Goal: Task Accomplishment & Management: Manage account settings

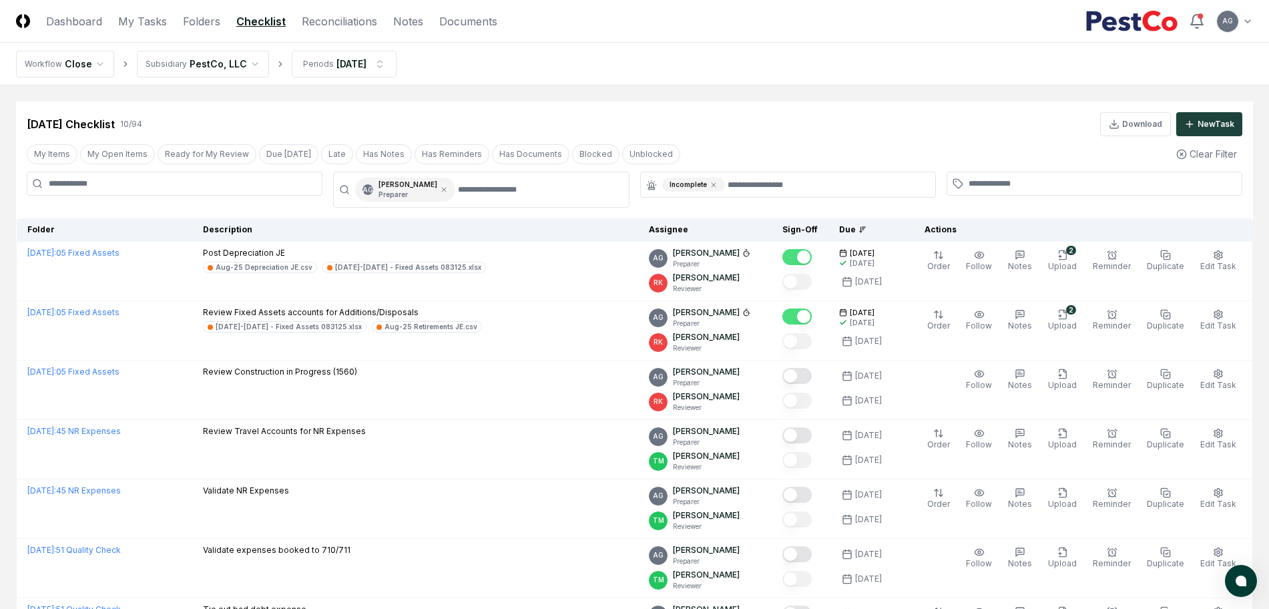
click at [179, 21] on nav "CloseCore Dashboard My Tasks Folders Checklist Reconciliations Notes Documents" at bounding box center [256, 21] width 481 height 16
click at [188, 21] on link "Folders" at bounding box center [201, 21] width 37 height 16
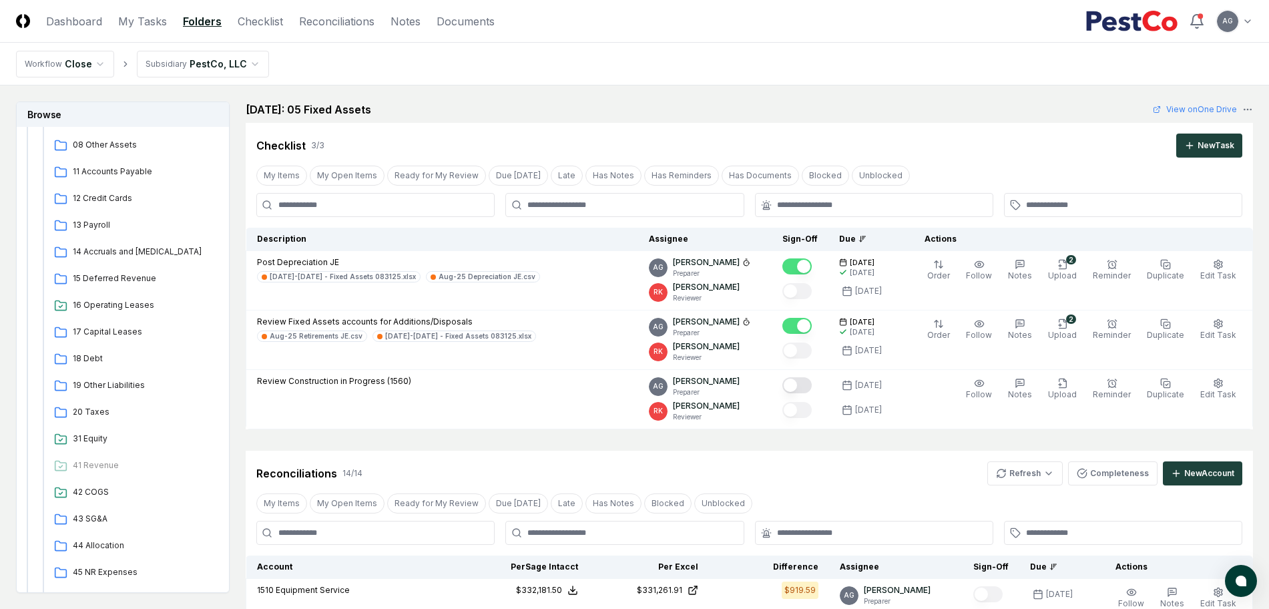
scroll to position [334, 0]
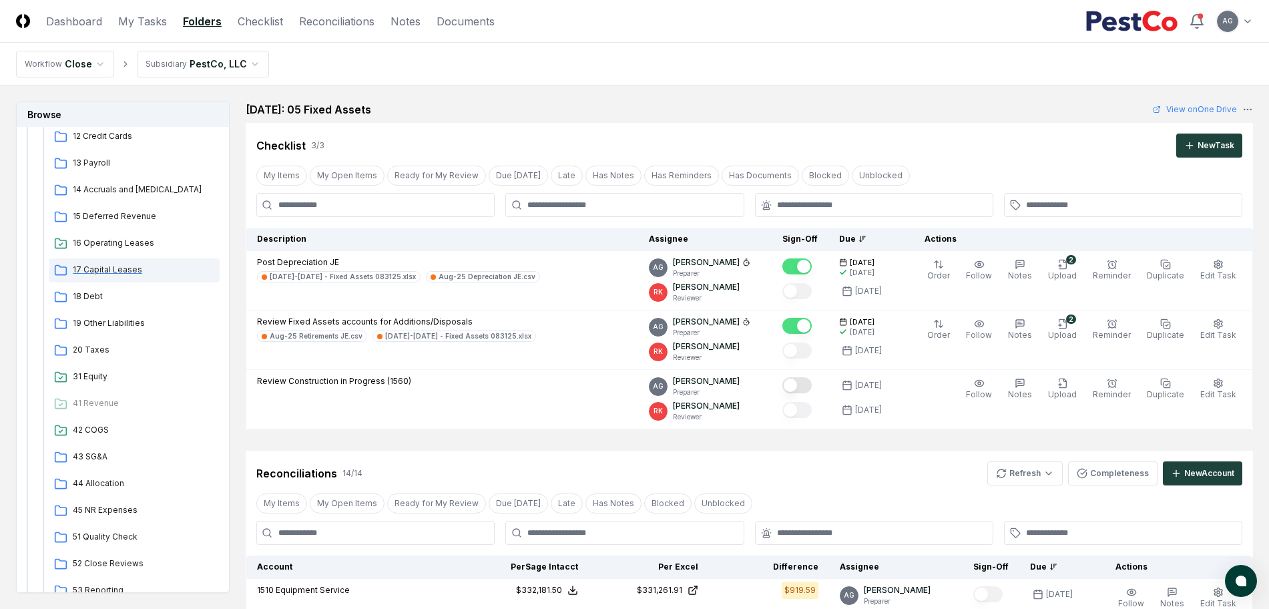
click at [124, 274] on span "17 Capital Leases" at bounding box center [144, 270] width 142 height 12
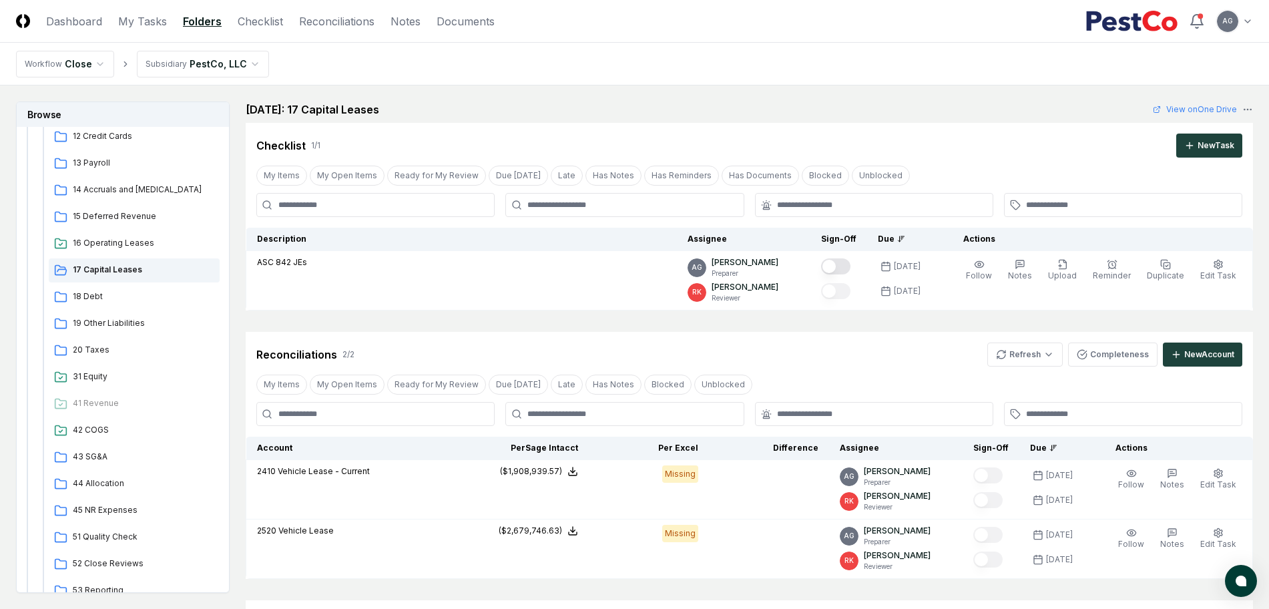
click at [789, 83] on nav "Workflow Close Subsidiary PestCo, LLC" at bounding box center [634, 64] width 1269 height 43
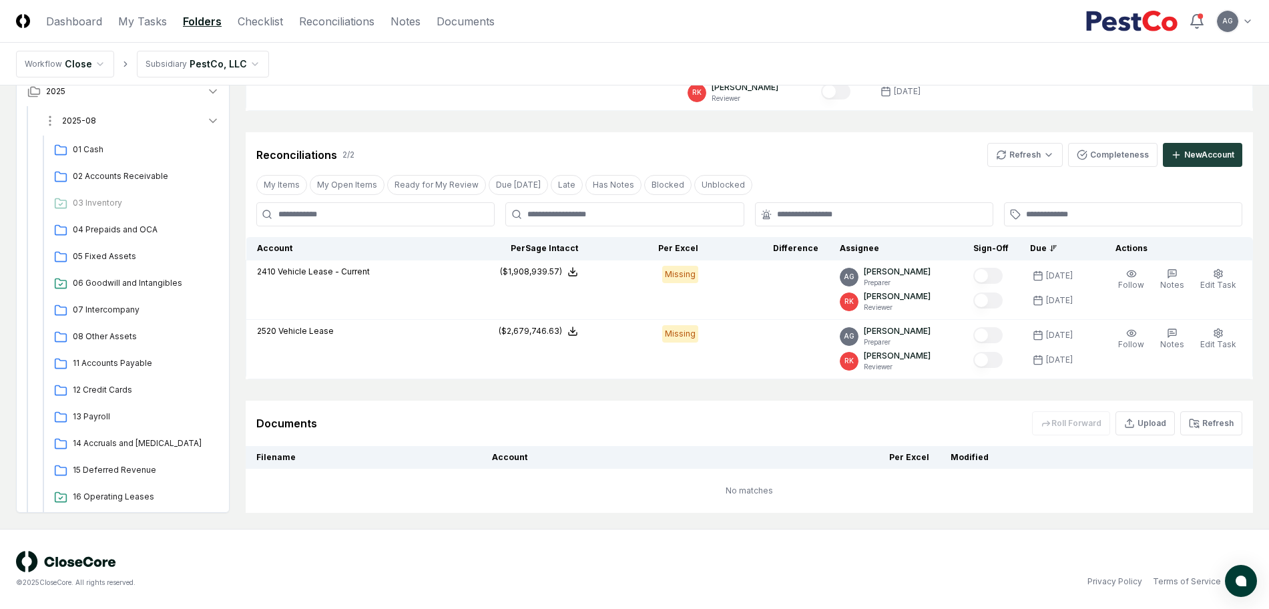
click at [115, 119] on button "2025-08" at bounding box center [132, 120] width 198 height 29
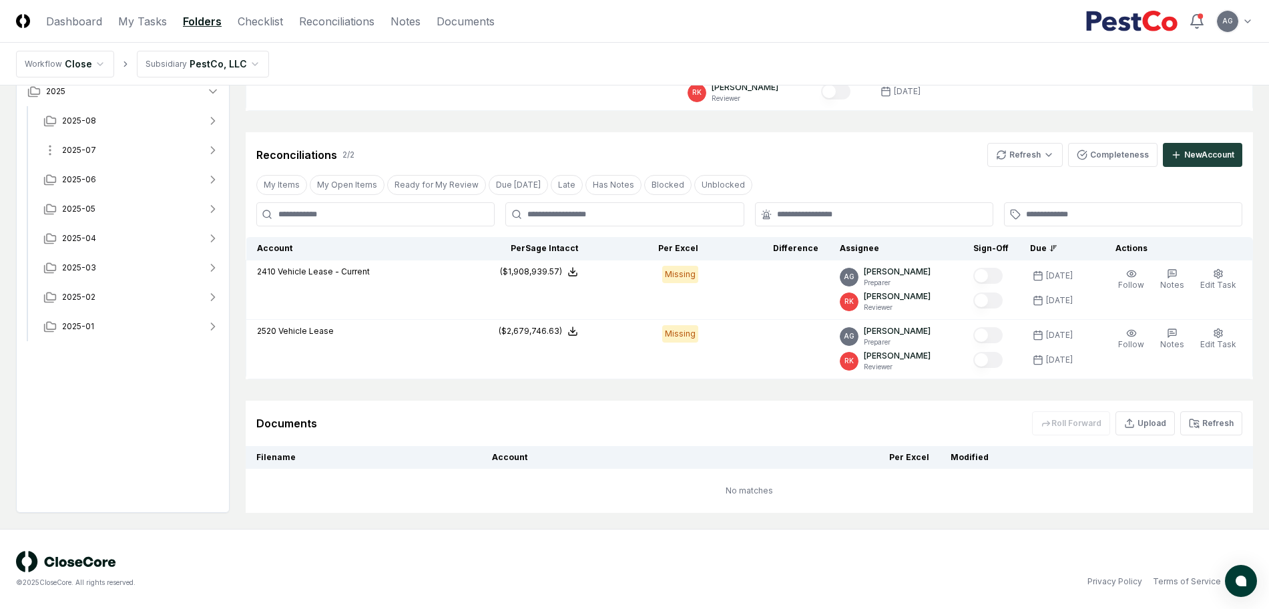
click at [123, 148] on button "2025-07" at bounding box center [132, 150] width 198 height 29
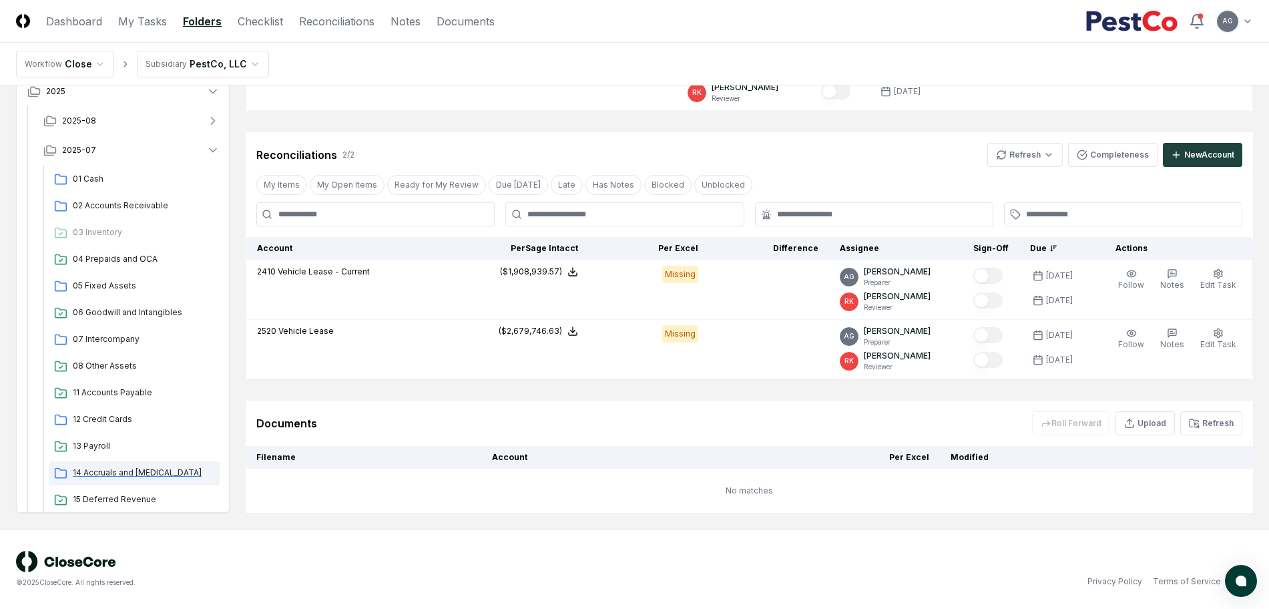
scroll to position [83, 0]
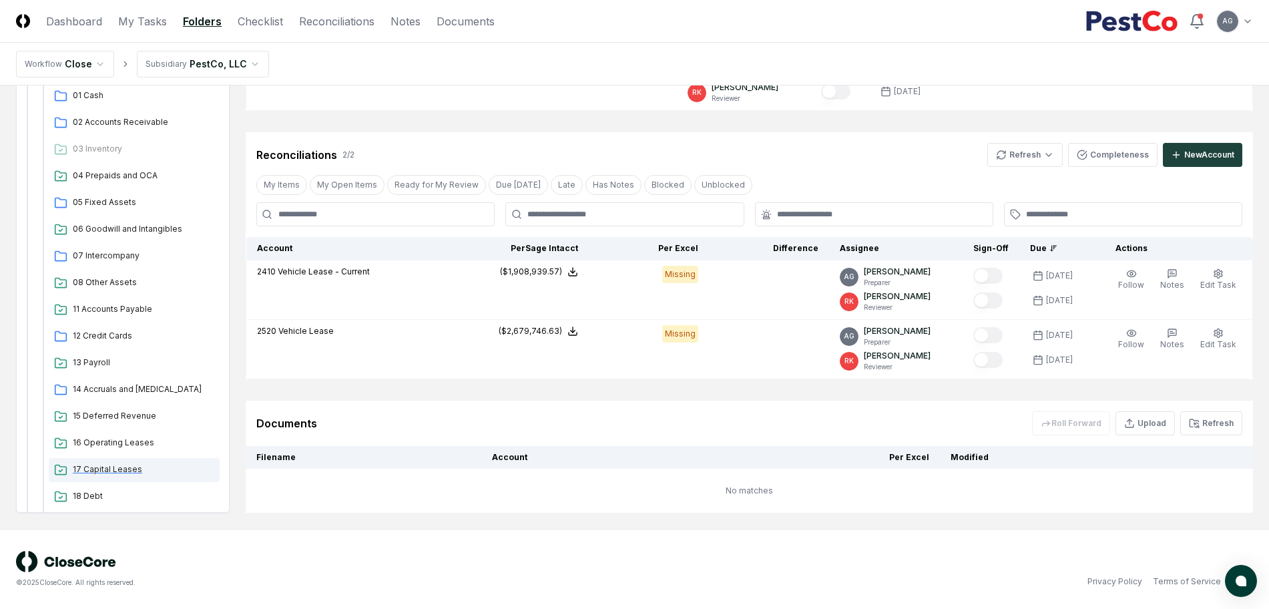
click at [140, 465] on span "17 Capital Leases" at bounding box center [144, 469] width 142 height 12
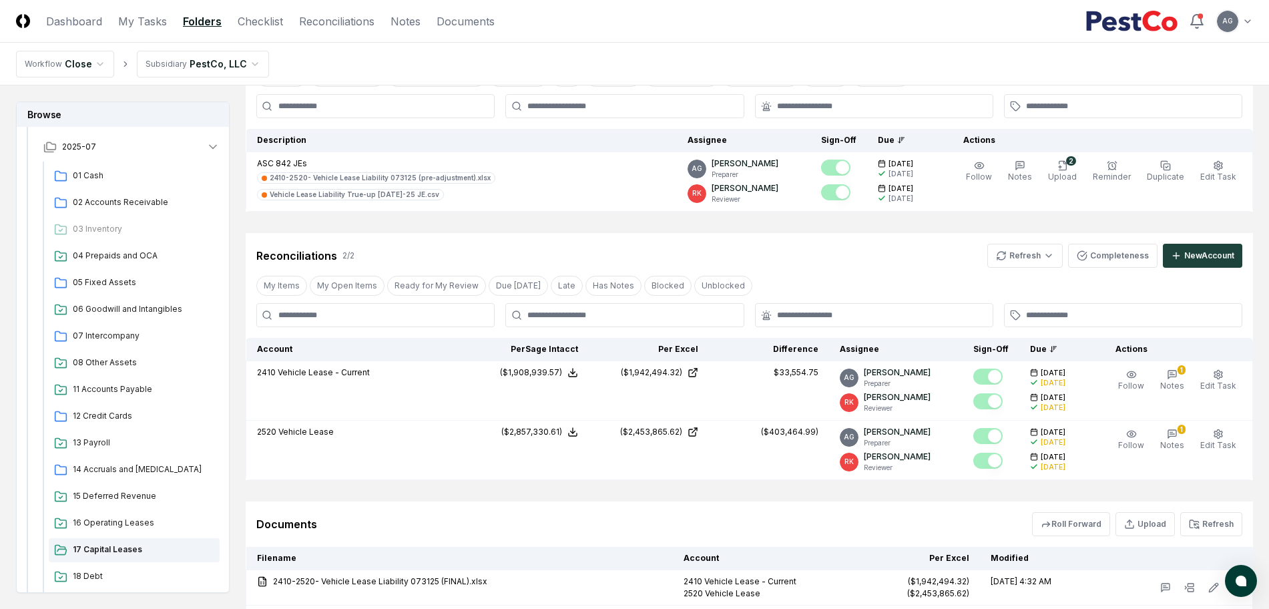
scroll to position [330, 0]
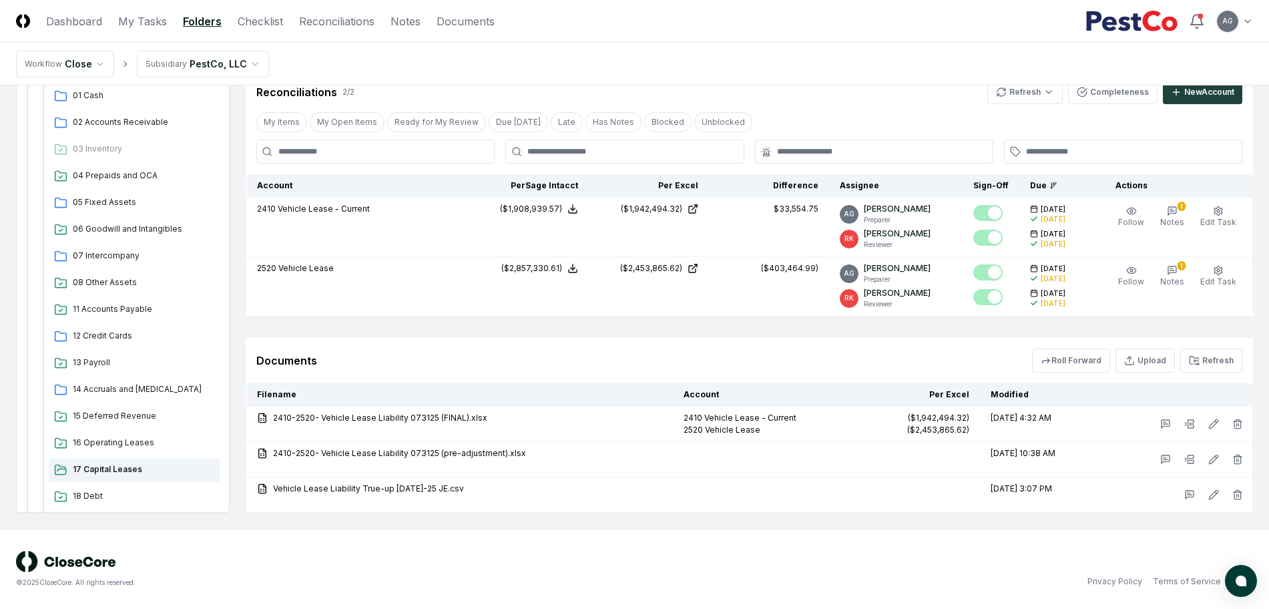
click at [648, 355] on div "Documents Roll Forward Upload Refresh" at bounding box center [749, 360] width 986 height 24
click at [1145, 357] on button "Upload" at bounding box center [1144, 360] width 59 height 24
click at [1087, 437] on input "file" at bounding box center [1146, 437] width 191 height 24
click at [954, 566] on div "© 2025 CloseCore. All rights reserved. Privacy Policy Terms of Service" at bounding box center [634, 569] width 1237 height 37
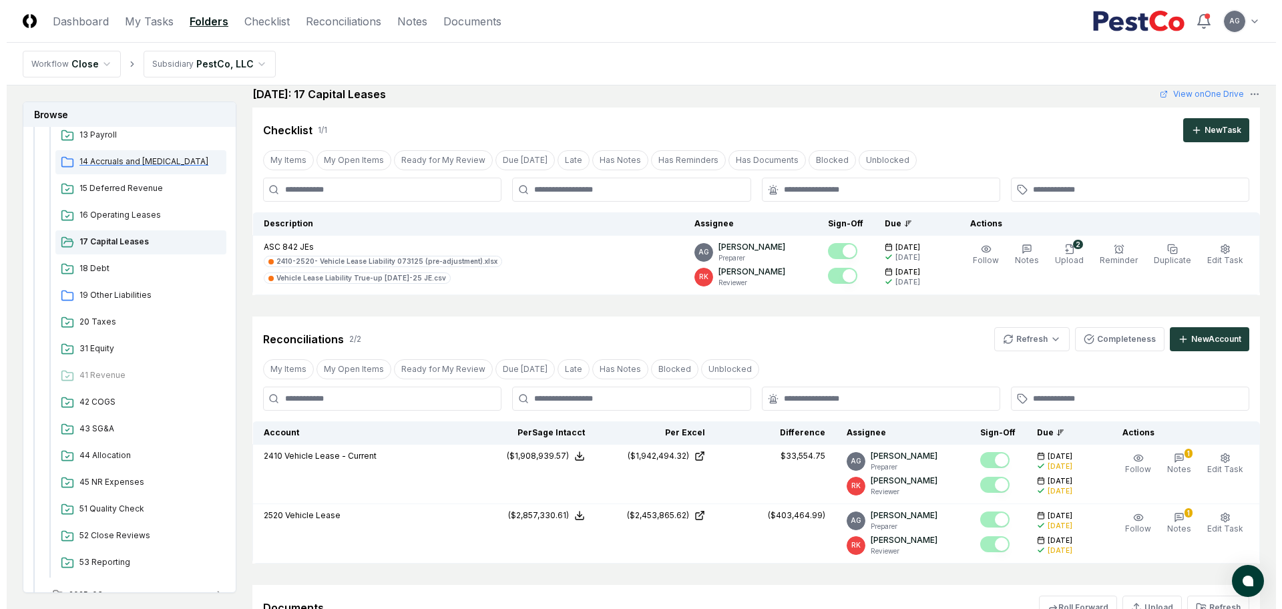
scroll to position [417, 0]
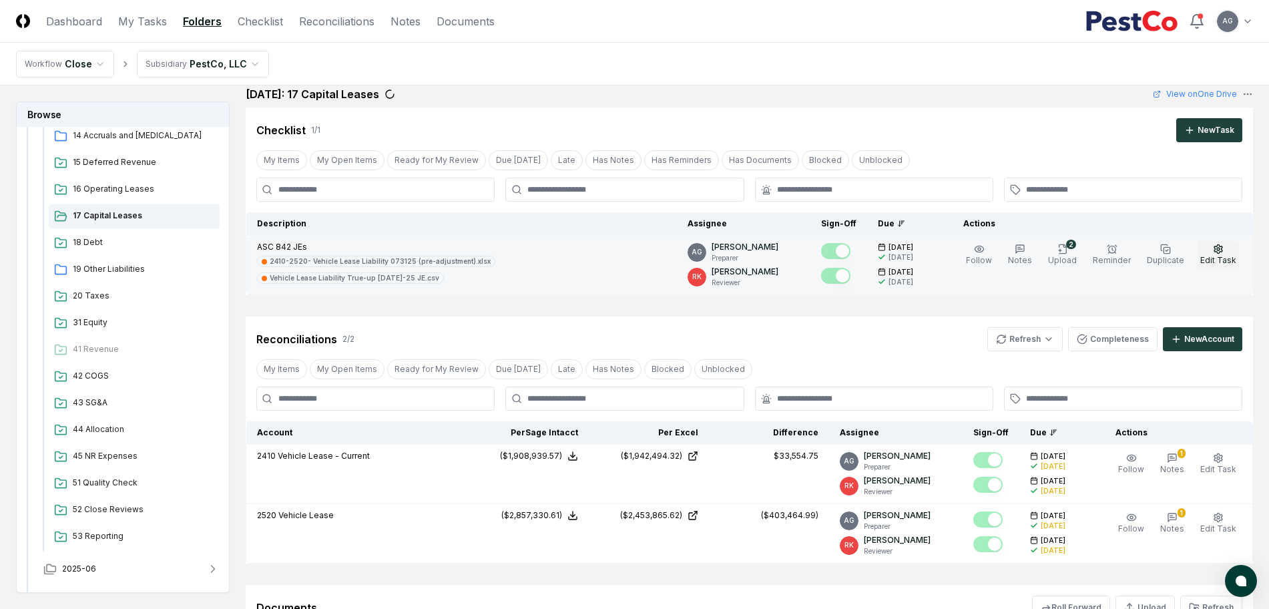
click at [1226, 263] on span "Edit Task" at bounding box center [1218, 260] width 36 height 10
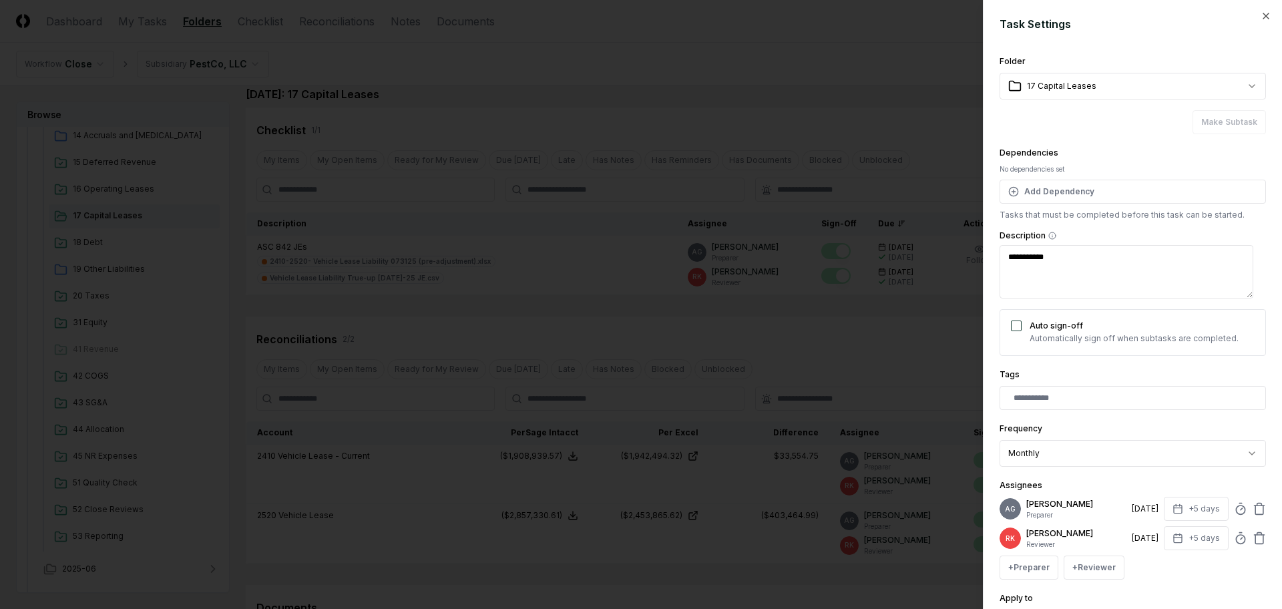
type textarea "*"
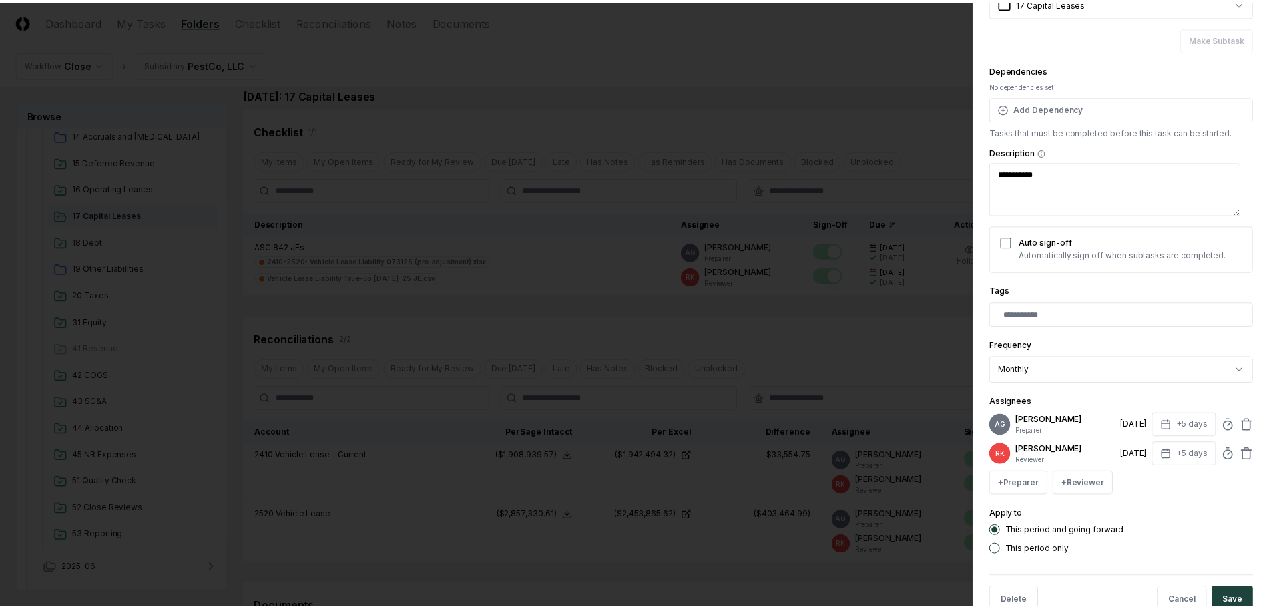
scroll to position [126, 0]
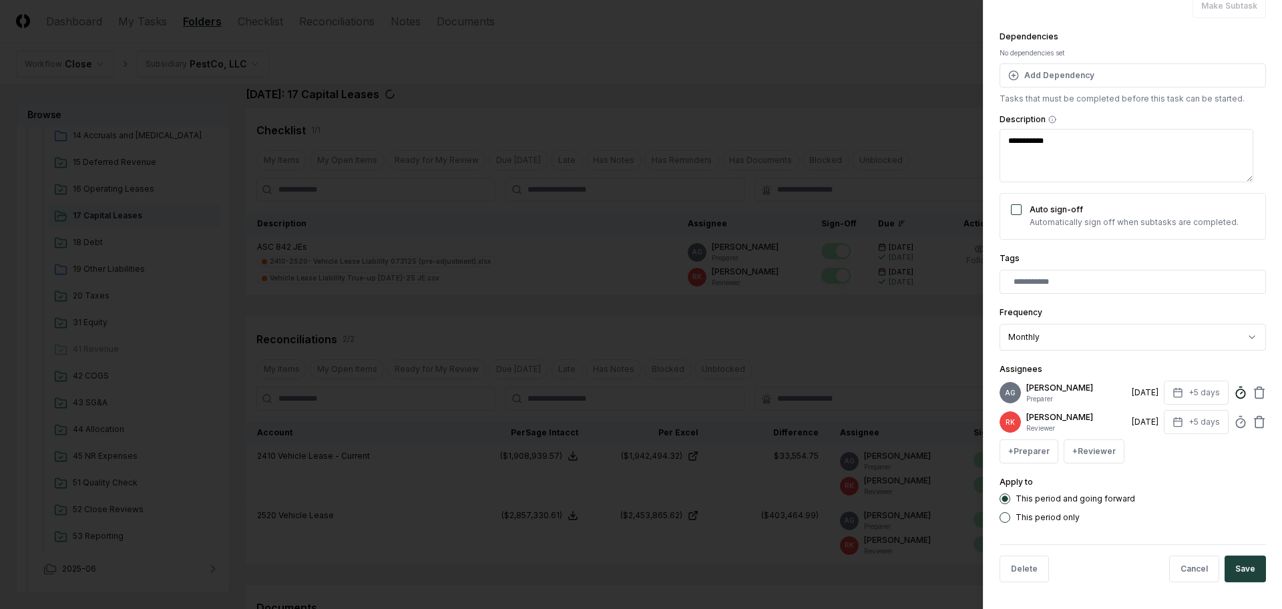
click at [1234, 389] on icon at bounding box center [1240, 392] width 13 height 13
type textarea "*"
type input "*****"
click at [1198, 304] on div "**********" at bounding box center [1132, 327] width 266 height 46
type textarea "*"
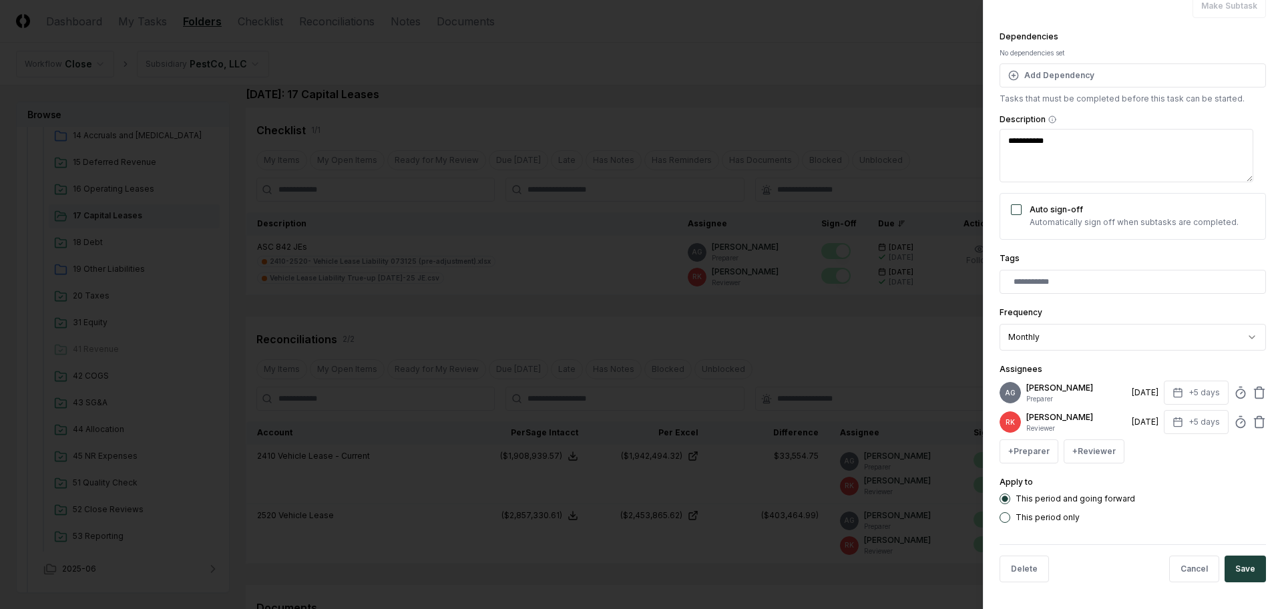
click at [809, 53] on div at bounding box center [641, 304] width 1282 height 609
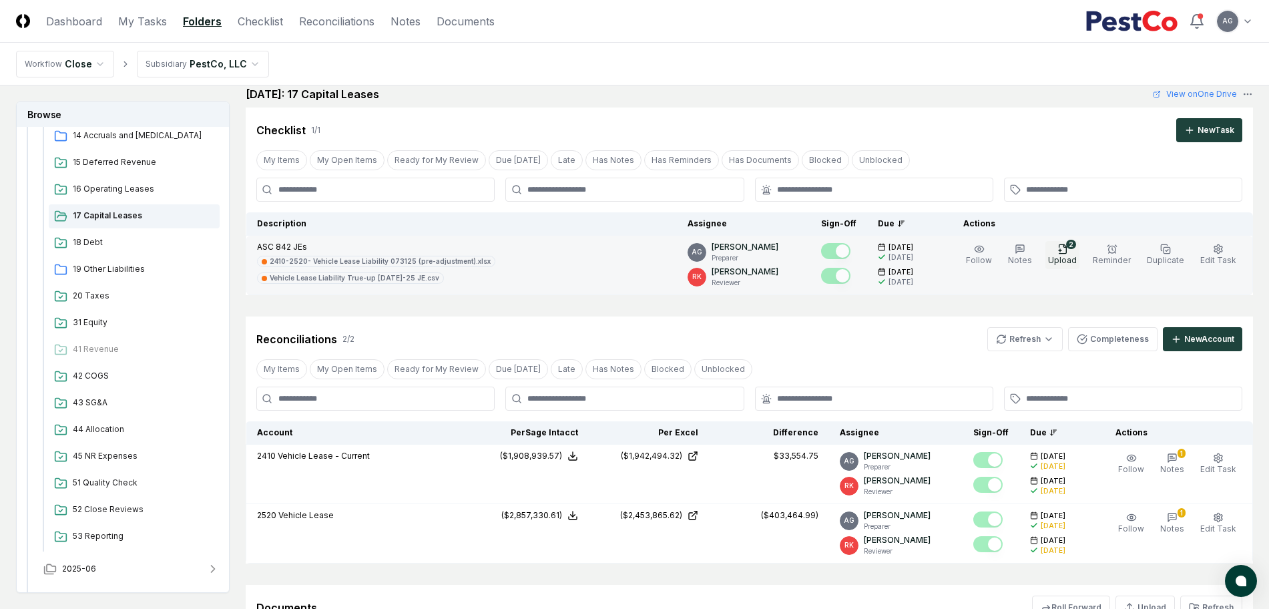
click at [1073, 260] on span "Upload" at bounding box center [1062, 260] width 29 height 10
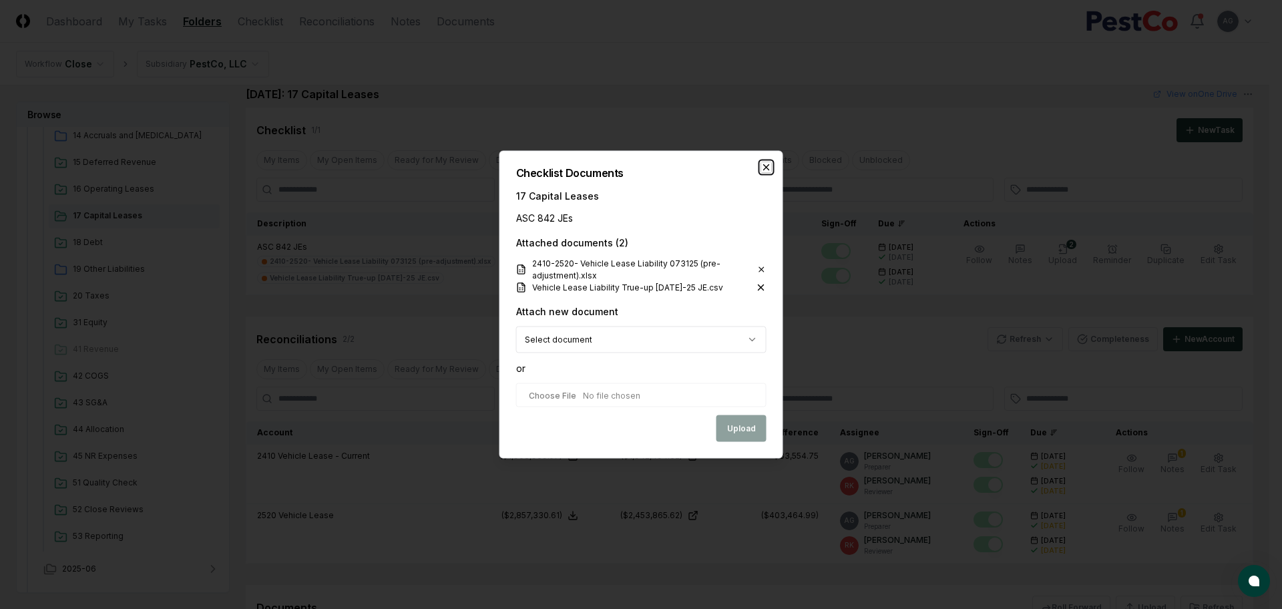
click at [769, 165] on icon "button" at bounding box center [766, 167] width 11 height 11
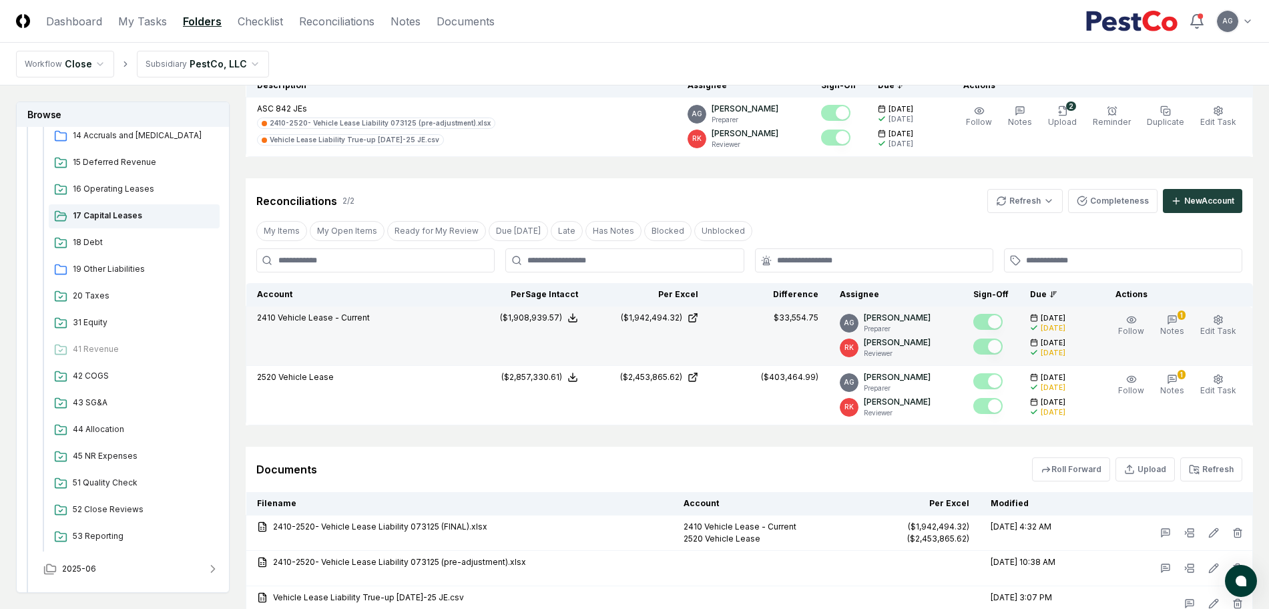
scroll to position [250, 0]
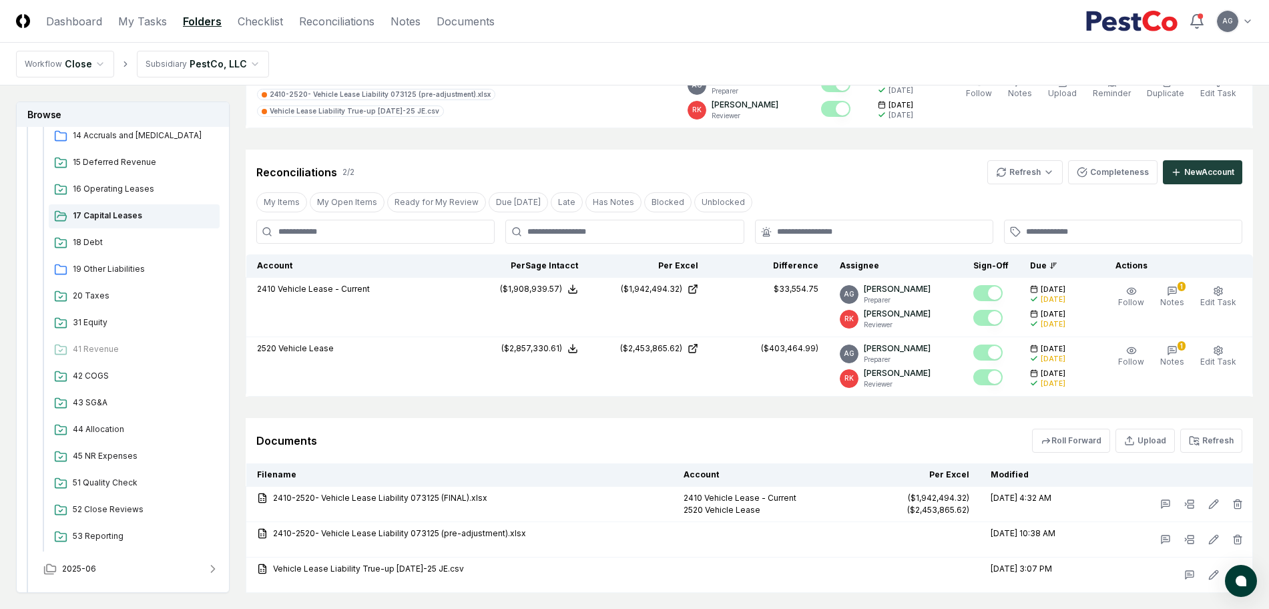
click at [859, 455] on div "Documents Roll Forward Upload Refresh" at bounding box center [749, 440] width 1007 height 45
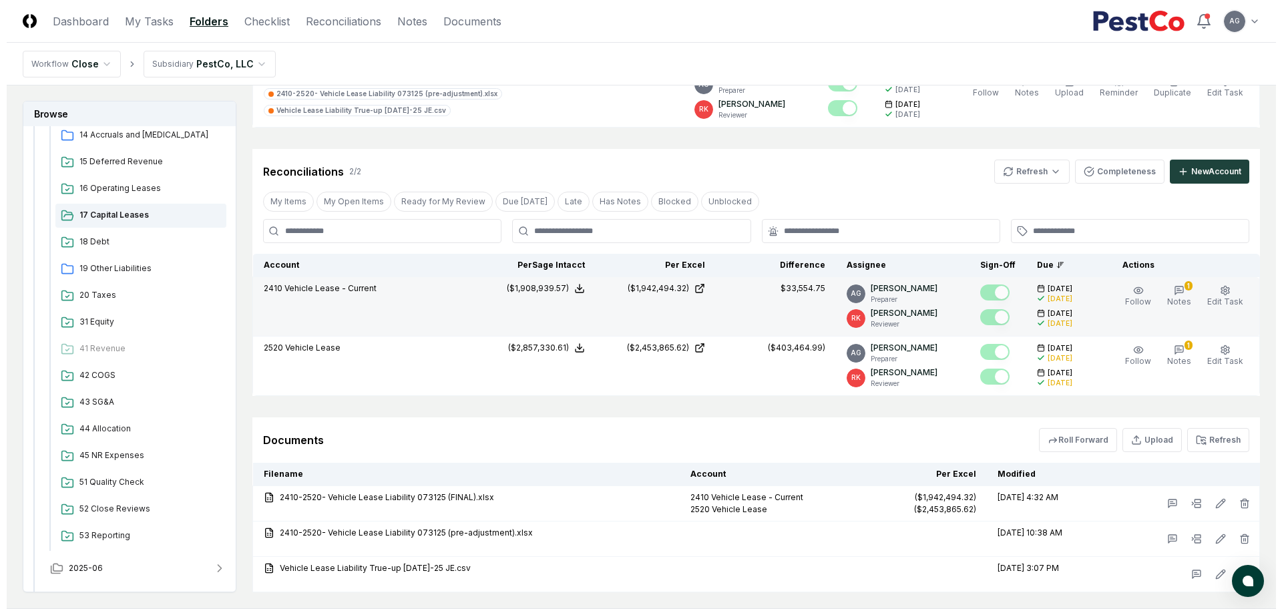
scroll to position [247, 0]
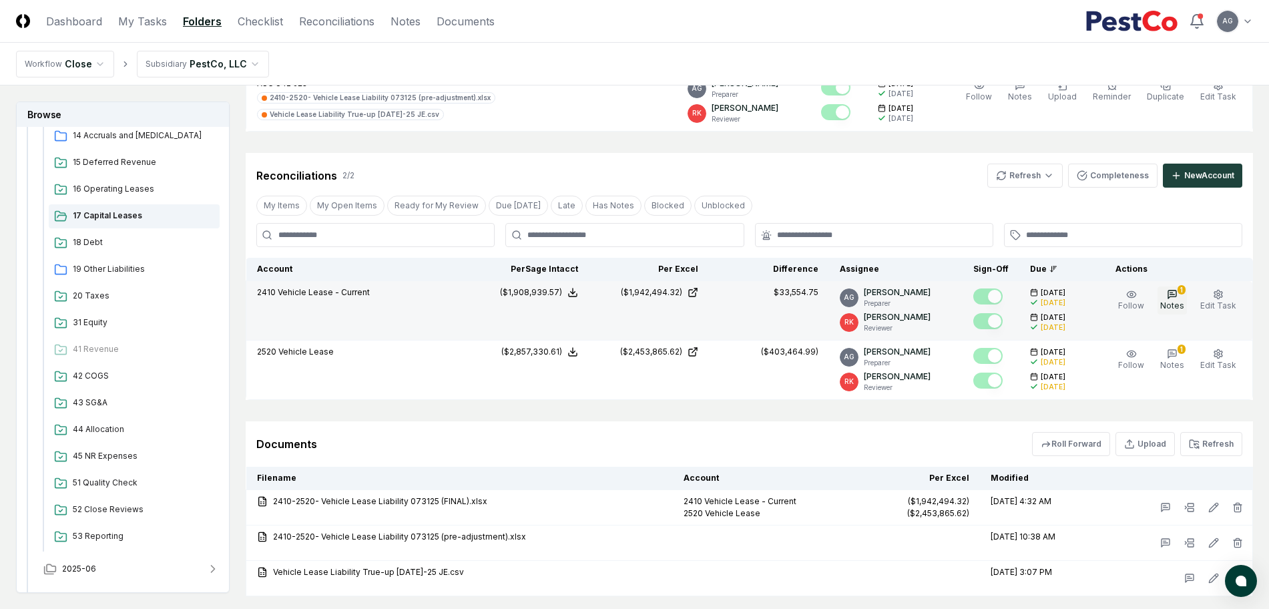
click at [1178, 297] on icon "button" at bounding box center [1172, 294] width 11 height 11
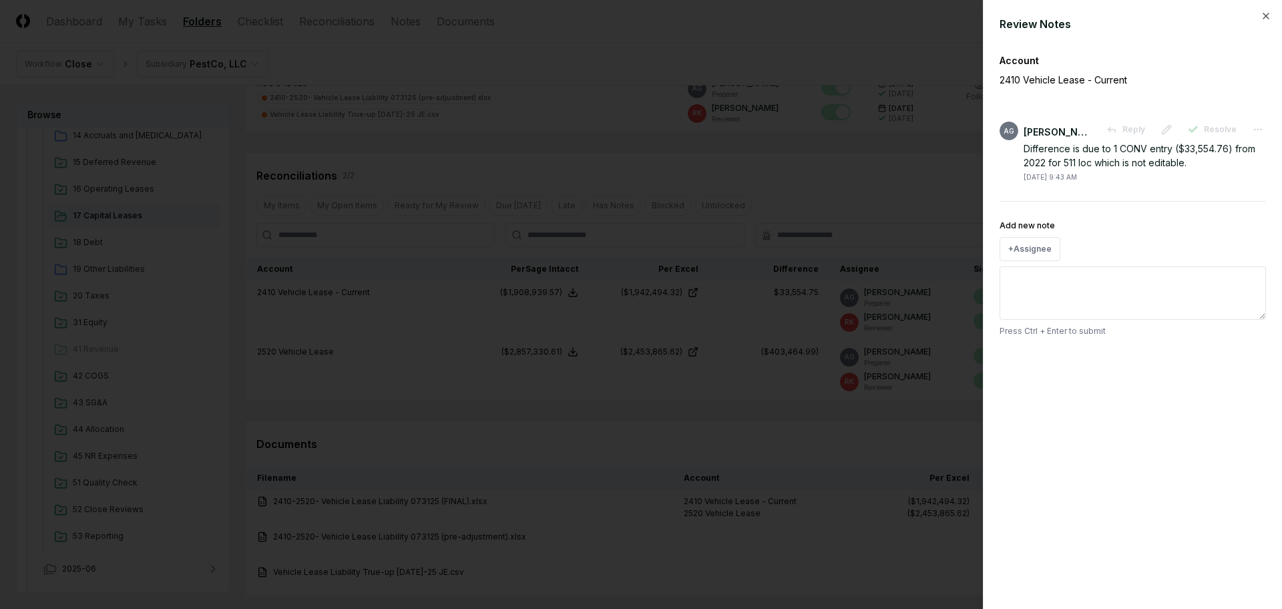
click at [884, 179] on div at bounding box center [641, 304] width 1282 height 609
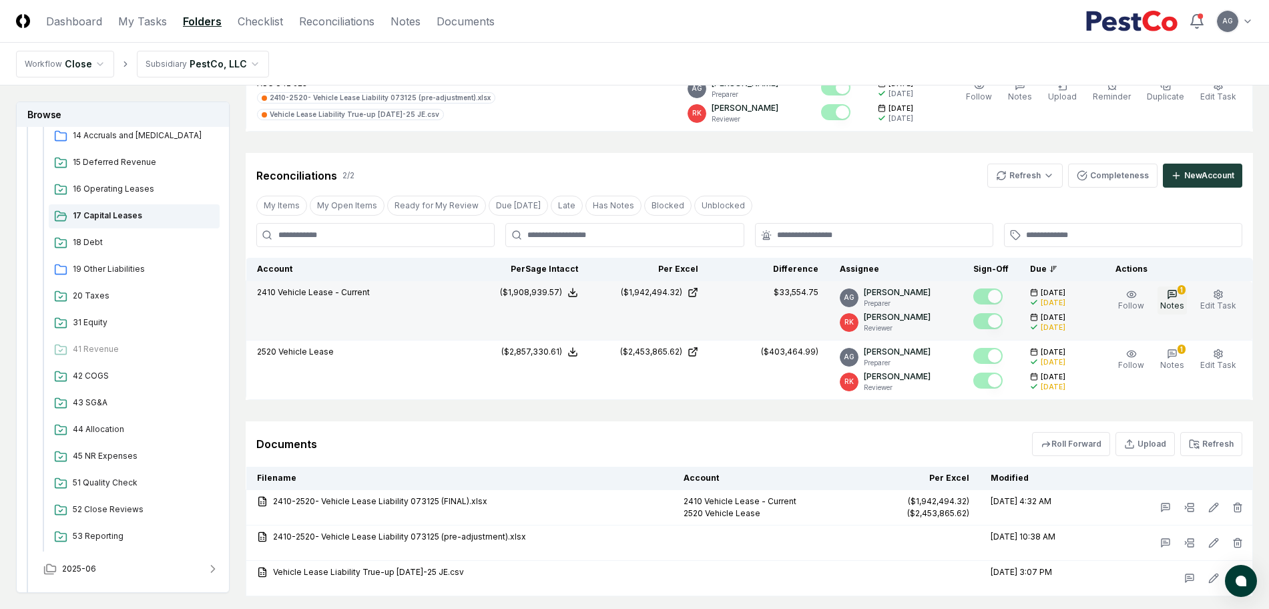
click at [1181, 299] on button "1 Notes" at bounding box center [1171, 300] width 29 height 28
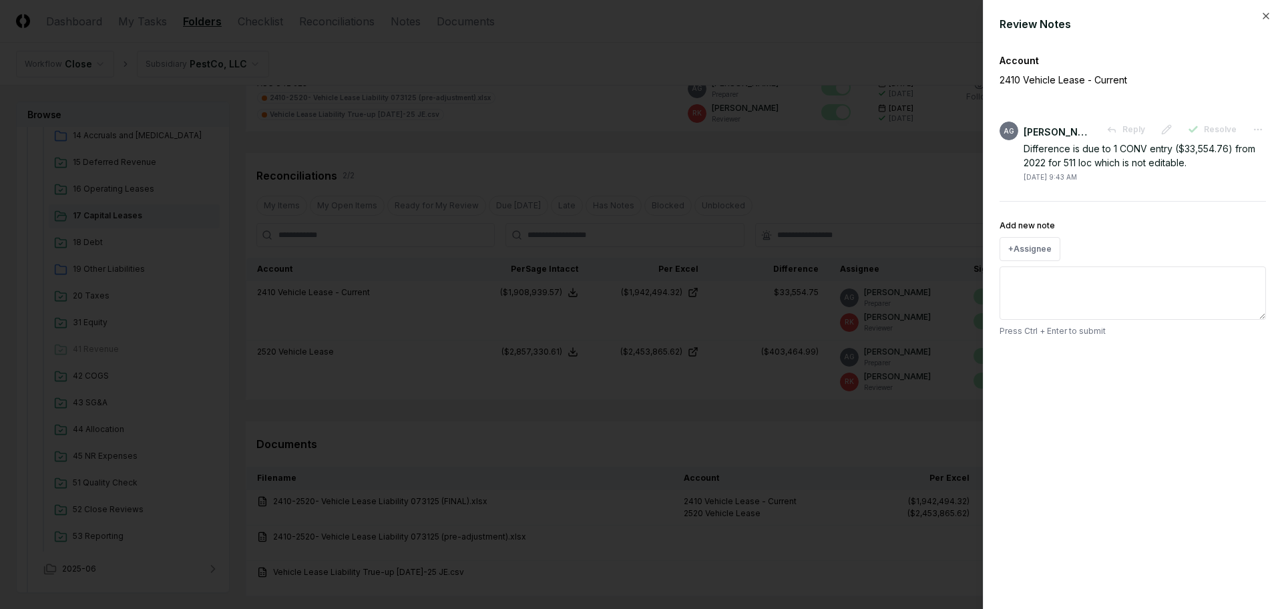
click at [1167, 278] on textarea "Add new note" at bounding box center [1132, 292] width 266 height 53
click at [905, 192] on div at bounding box center [641, 304] width 1282 height 609
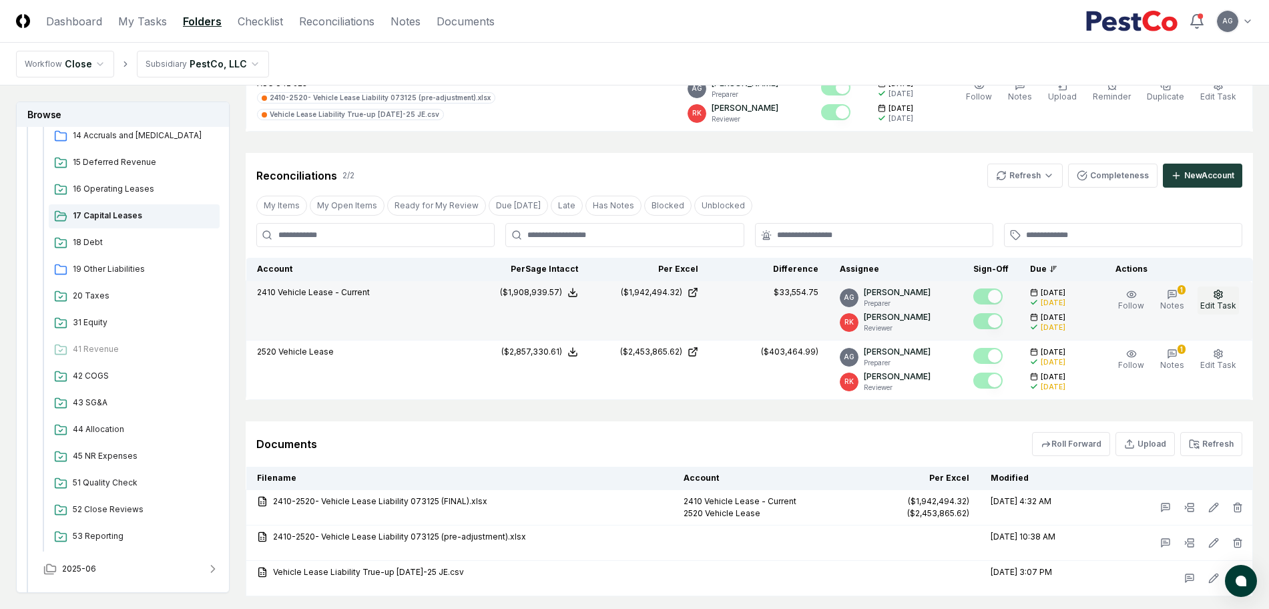
click at [1225, 298] on button "Edit Task" at bounding box center [1218, 300] width 41 height 28
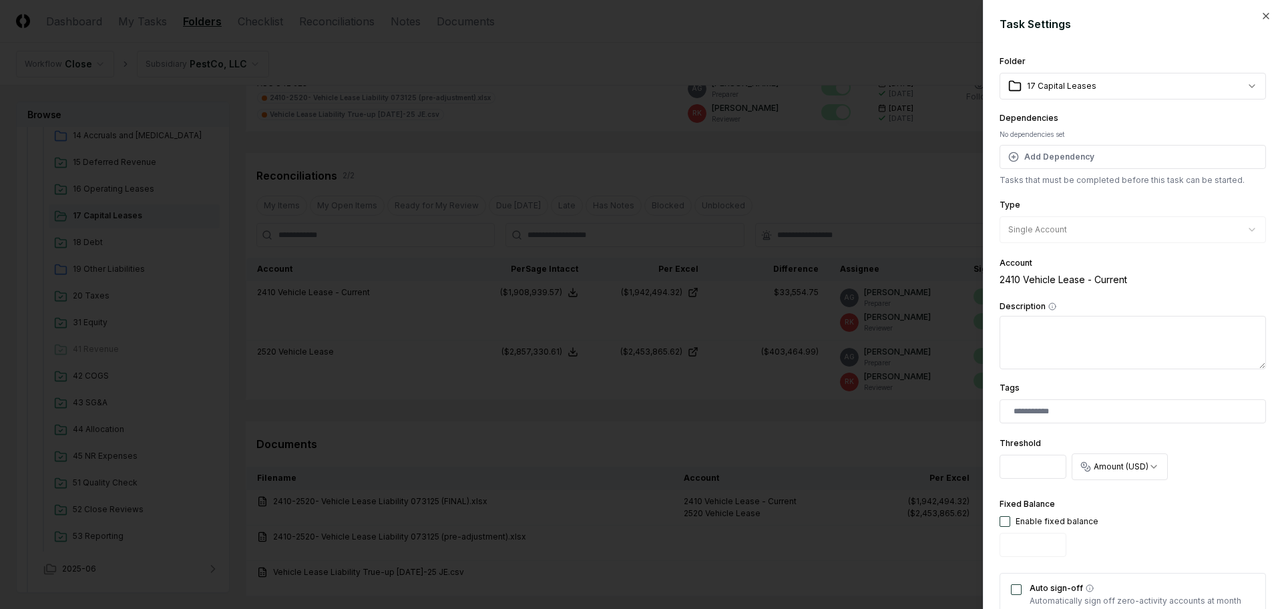
click at [856, 439] on div at bounding box center [641, 304] width 1282 height 609
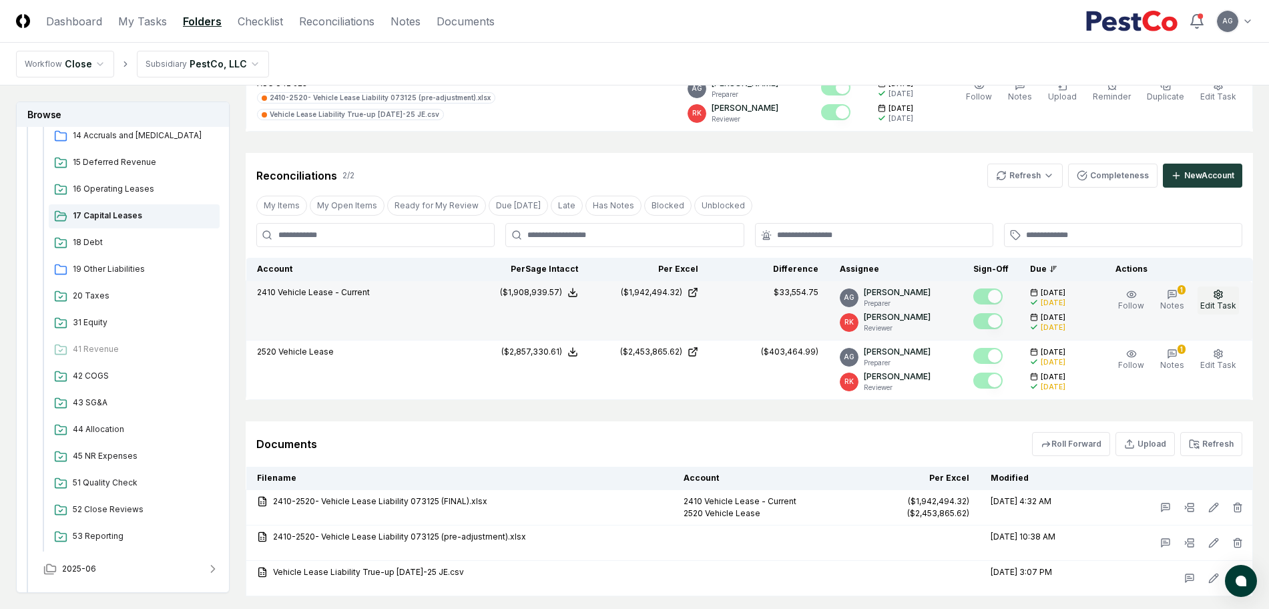
click at [1219, 298] on icon "button" at bounding box center [1218, 294] width 11 height 11
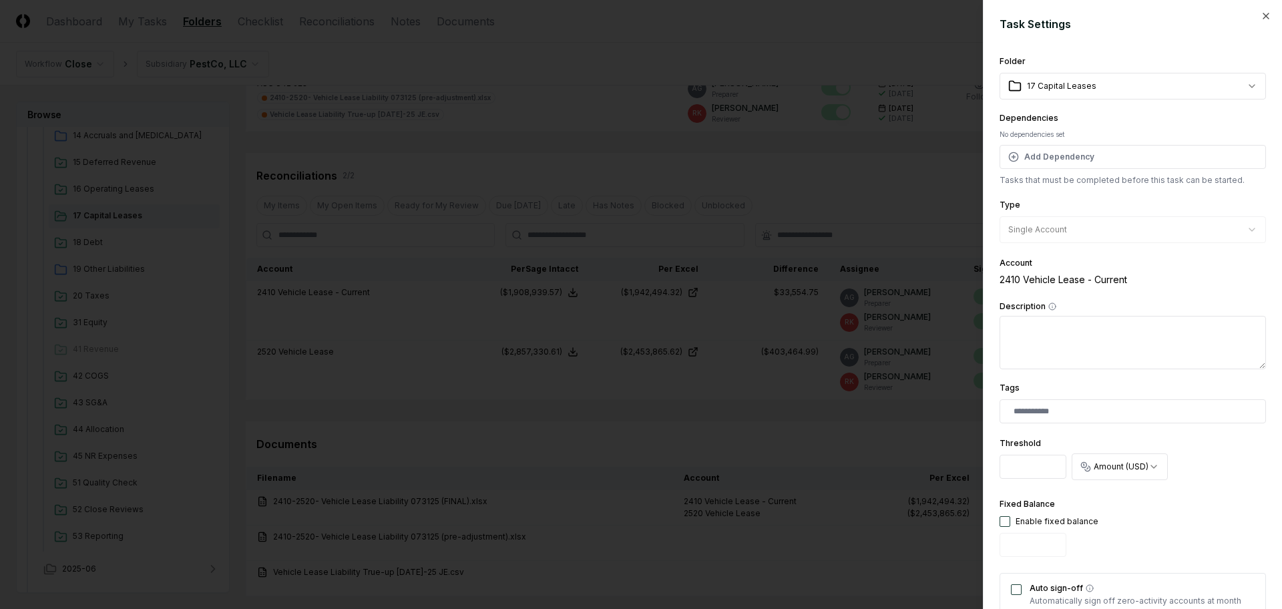
click at [861, 429] on div at bounding box center [641, 304] width 1282 height 609
